Goal: Task Accomplishment & Management: Manage account settings

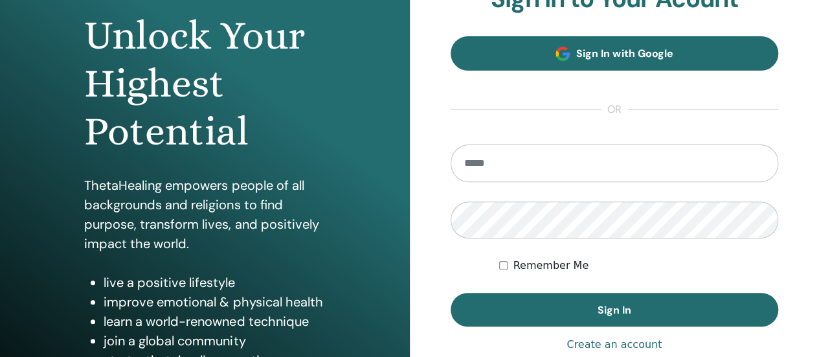
scroll to position [194, 0]
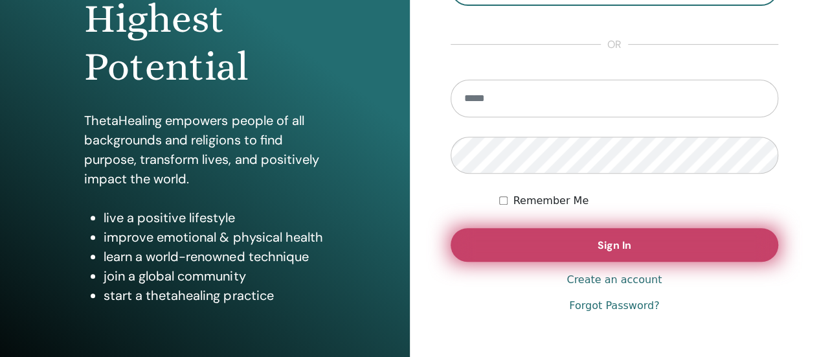
type input "**********"
click at [628, 244] on span "Sign In" at bounding box center [615, 245] width 34 height 14
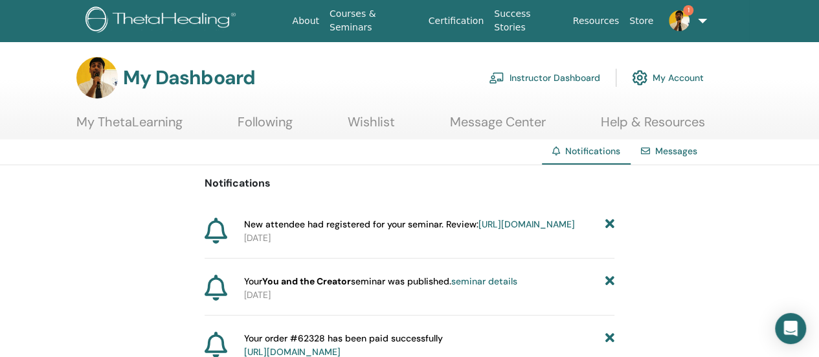
scroll to position [65, 0]
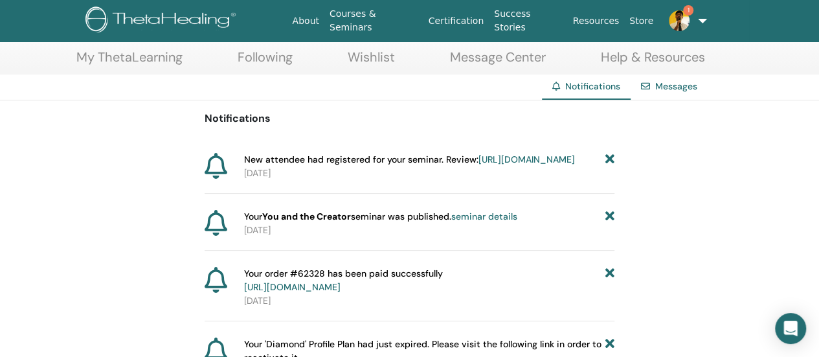
click at [478, 165] on link "[URL][DOMAIN_NAME]" at bounding box center [526, 159] width 96 height 12
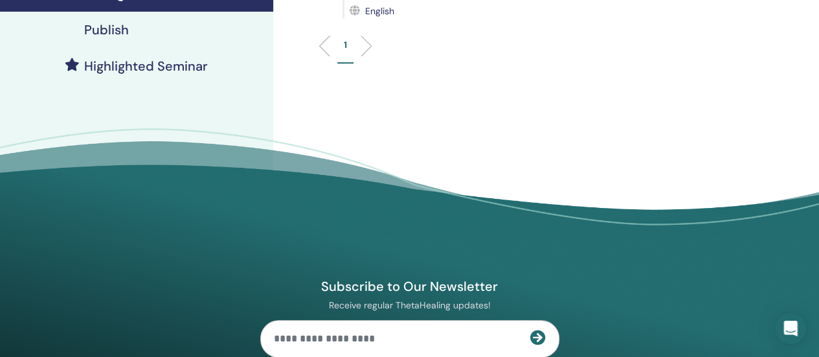
scroll to position [65, 0]
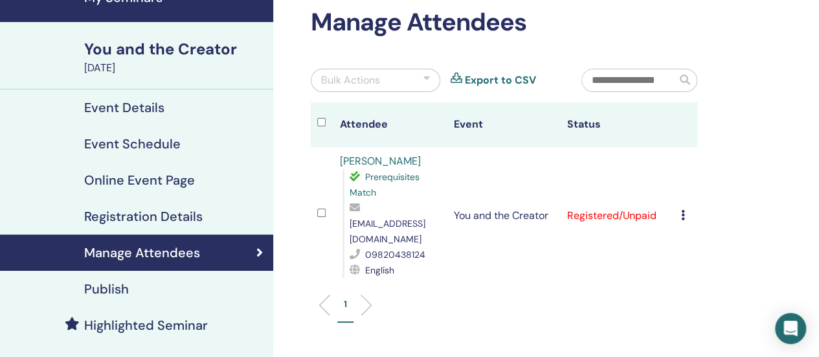
click at [515, 209] on td "You and the Creator" at bounding box center [504, 215] width 114 height 137
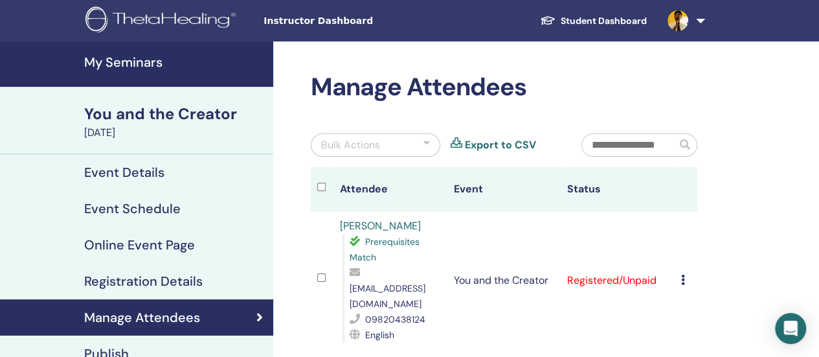
click at [157, 115] on div "You and the Creator" at bounding box center [174, 114] width 181 height 22
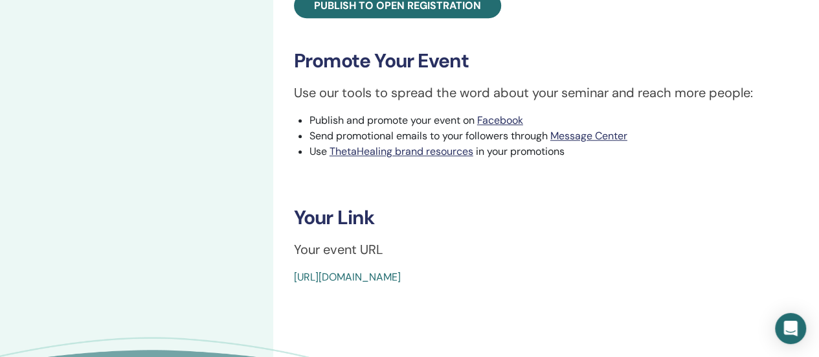
scroll to position [324, 0]
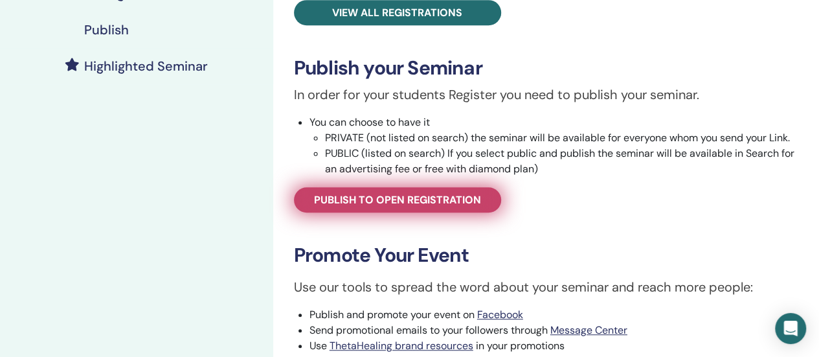
click at [431, 204] on span "Publish to open registration" at bounding box center [397, 200] width 167 height 14
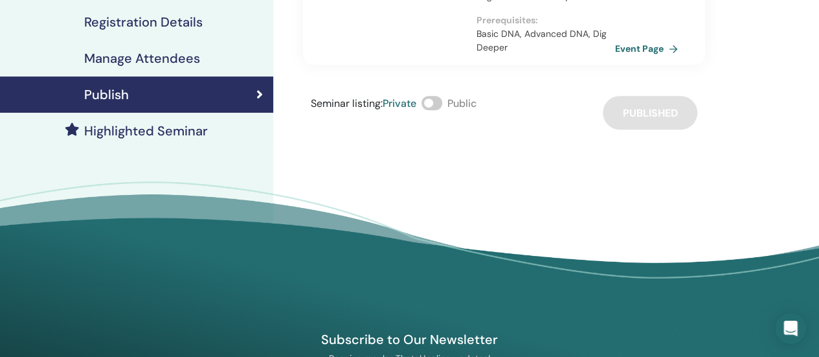
scroll to position [194, 0]
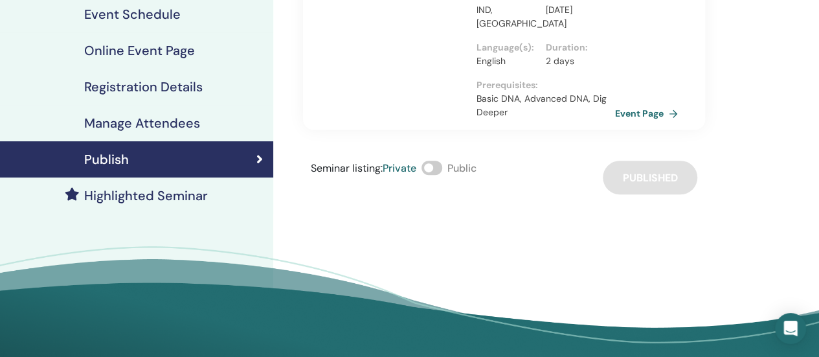
click at [442, 170] on span at bounding box center [432, 168] width 21 height 14
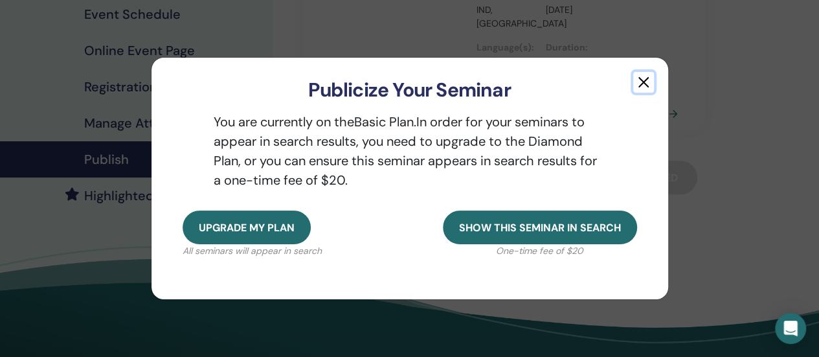
click at [645, 80] on button "button" at bounding box center [643, 82] width 21 height 21
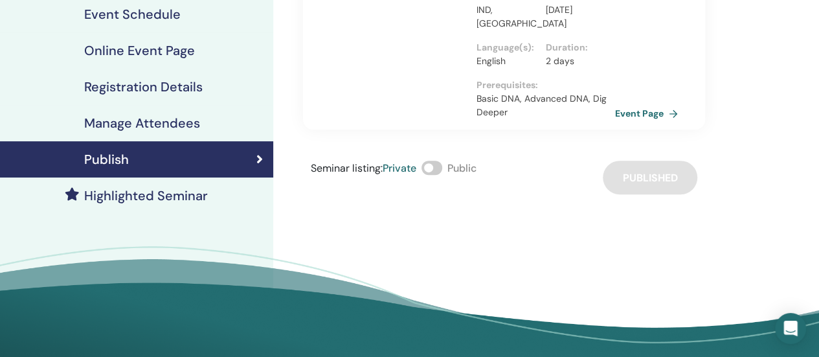
scroll to position [65, 0]
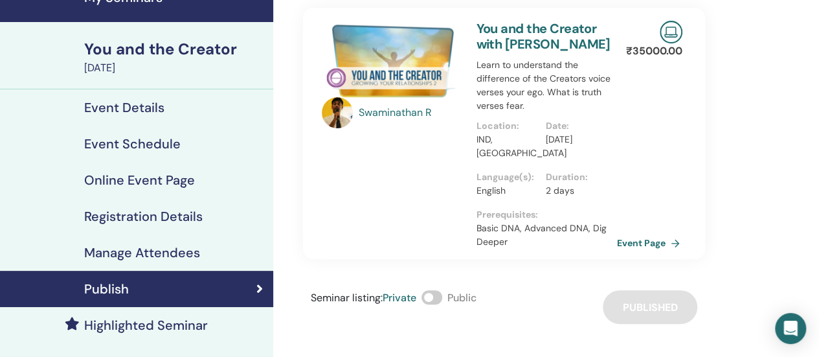
click at [653, 243] on link "Event Page" at bounding box center [651, 242] width 68 height 19
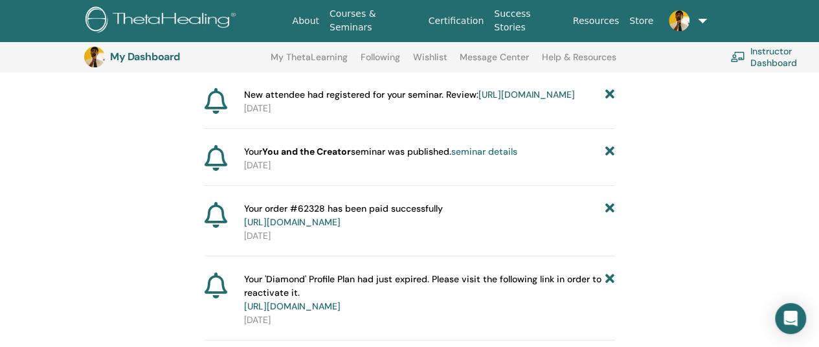
scroll to position [96, 0]
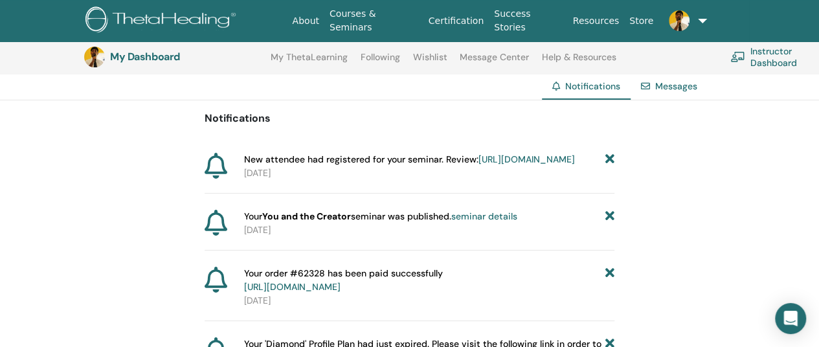
click at [691, 15] on span at bounding box center [679, 20] width 31 height 10
